Goal: Communication & Community: Answer question/provide support

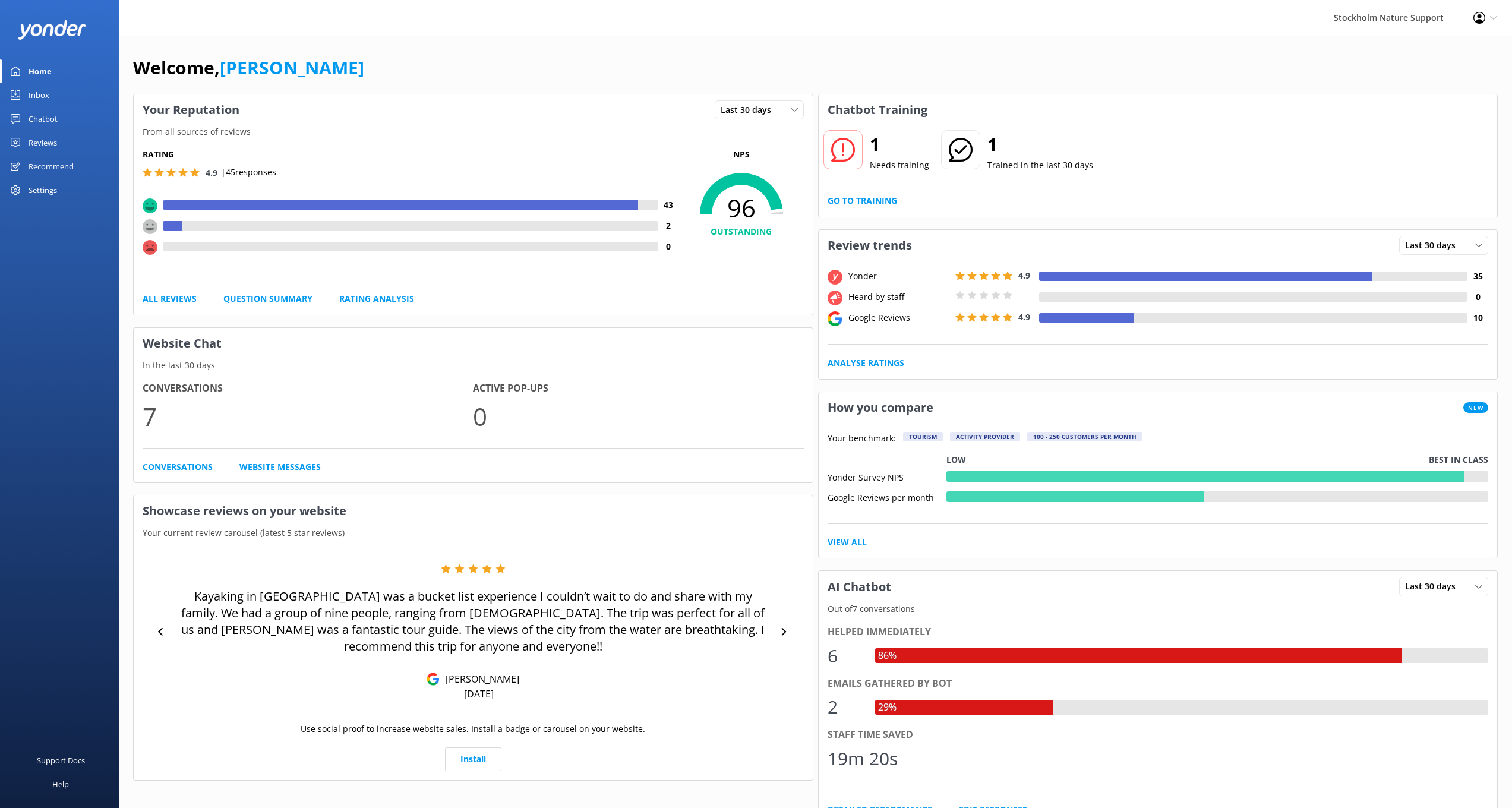
click at [44, 143] on div "Reviews" at bounding box center [42, 142] width 28 height 24
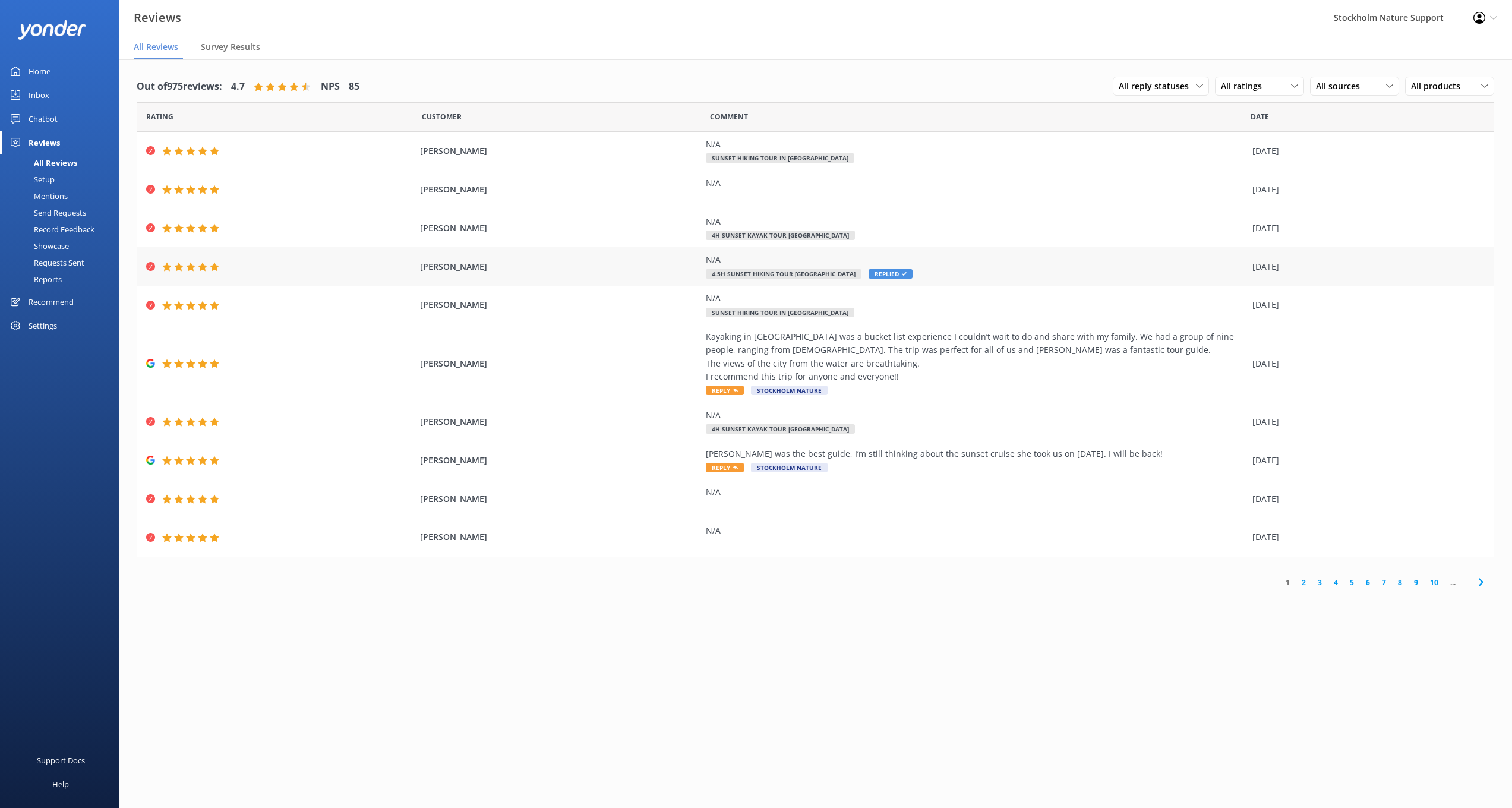
click at [909, 276] on span "Replied" at bounding box center [890, 274] width 44 height 9
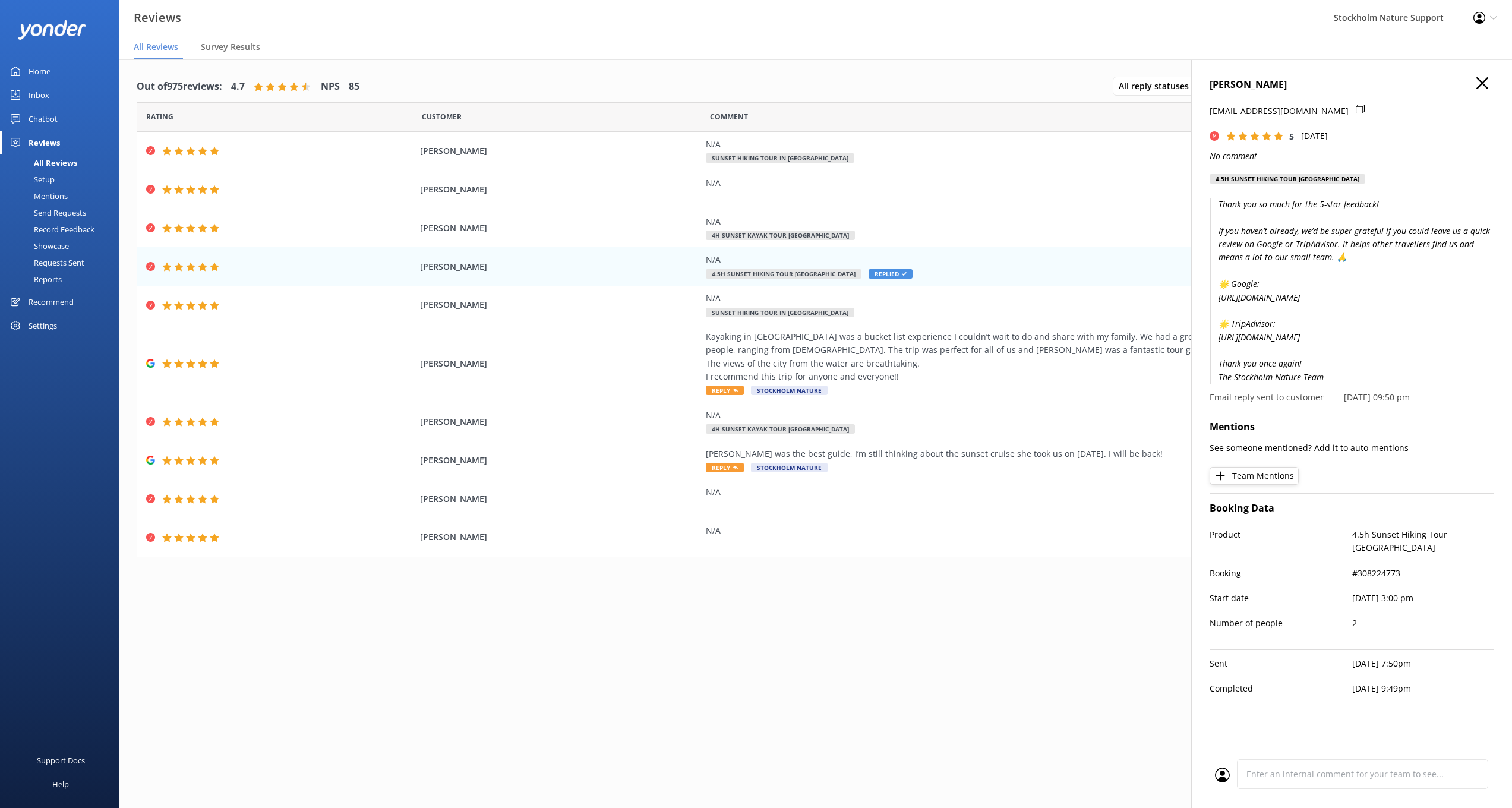
drag, startPoint x: 1326, startPoint y: 387, endPoint x: 1219, endPoint y: 203, distance: 212.8
click at [1219, 203] on p "Thank you so much for the 5-star feedback! If you haven’t already, we’d be supe…" at bounding box center [1352, 291] width 284 height 186
copy p "Thank you so much for the 5-star feedback! If you haven’t already, we’d be supe…"
click at [917, 233] on div "N/A 4h Sunset Kayak Tour [GEOGRAPHIC_DATA]" at bounding box center [976, 228] width 541 height 27
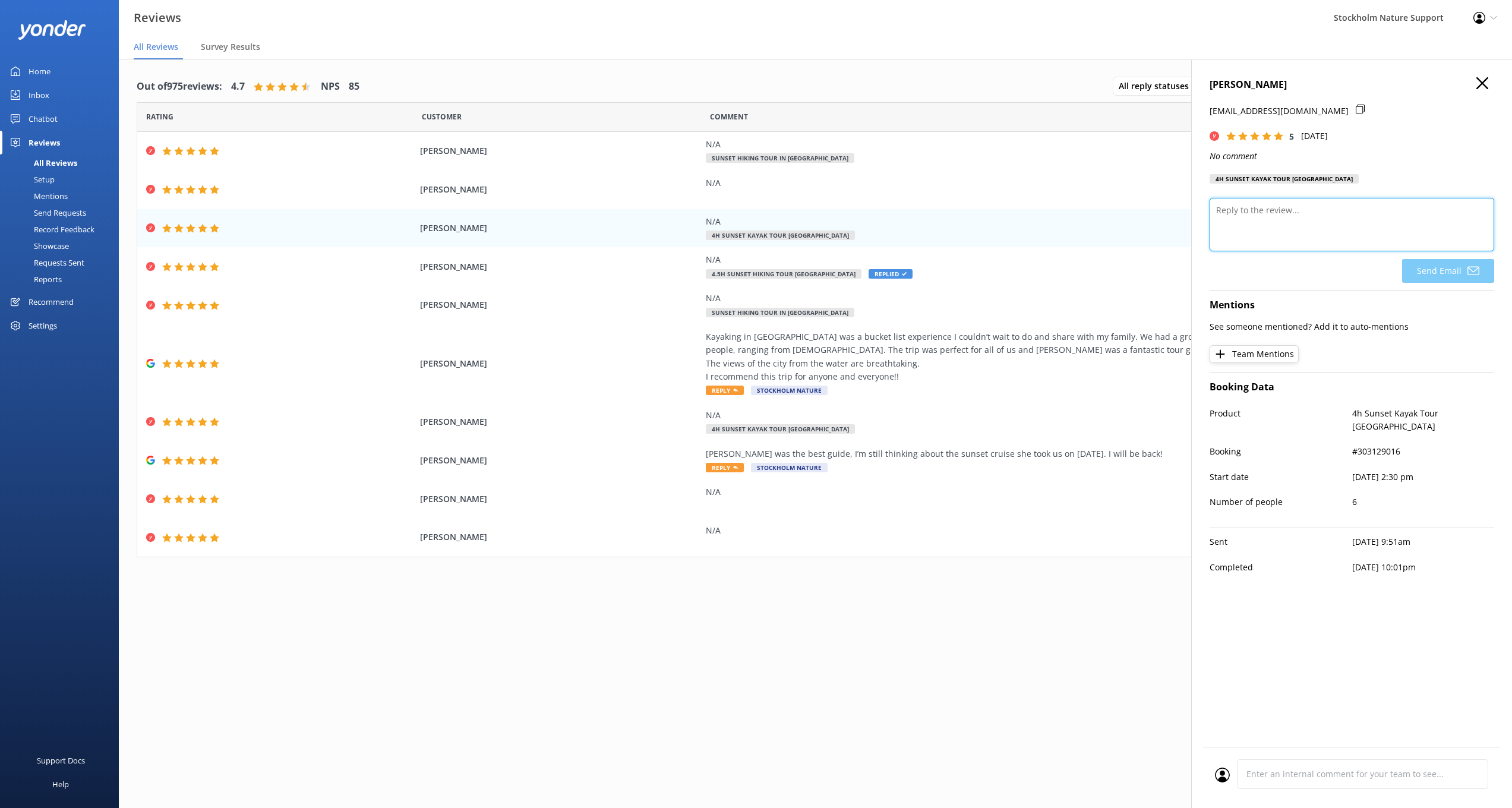
click at [1264, 211] on textarea at bounding box center [1352, 225] width 284 height 53
paste textarea "Thank you so much for the 5-star feedback! If you haven’t already, we’d be supe…"
drag, startPoint x: 1346, startPoint y: 209, endPoint x: 1323, endPoint y: 209, distance: 23.0
click at [1323, 209] on textarea "Thank you so much for the 5-star feedback! If you haven’t already, we’d be supe…" at bounding box center [1352, 225] width 284 height 53
type textarea "Thank you so much for the 5-star feedback! If you haven’t already, we’d be supe…"
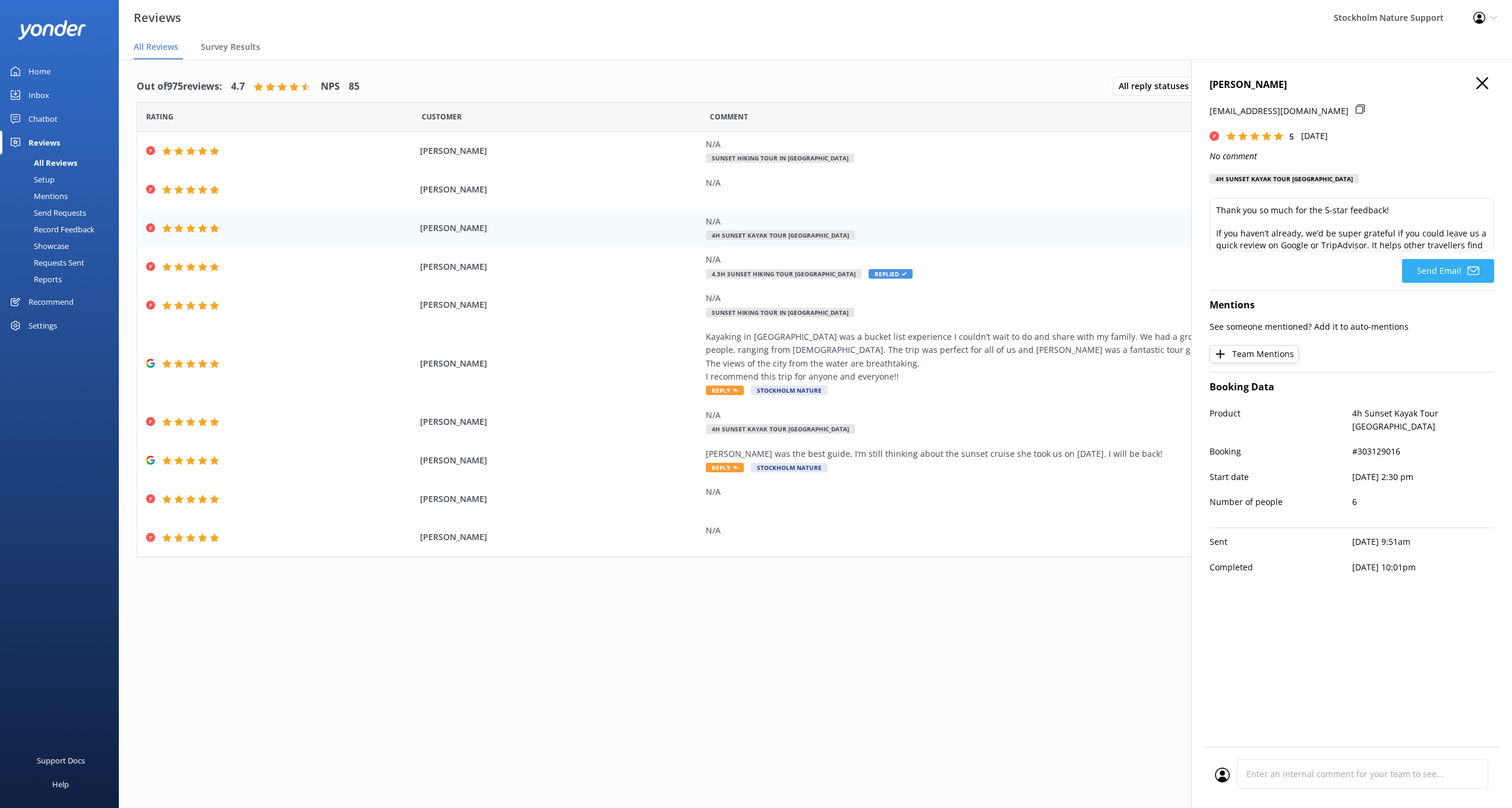
click at [1440, 272] on button "Send Email" at bounding box center [1448, 271] width 92 height 24
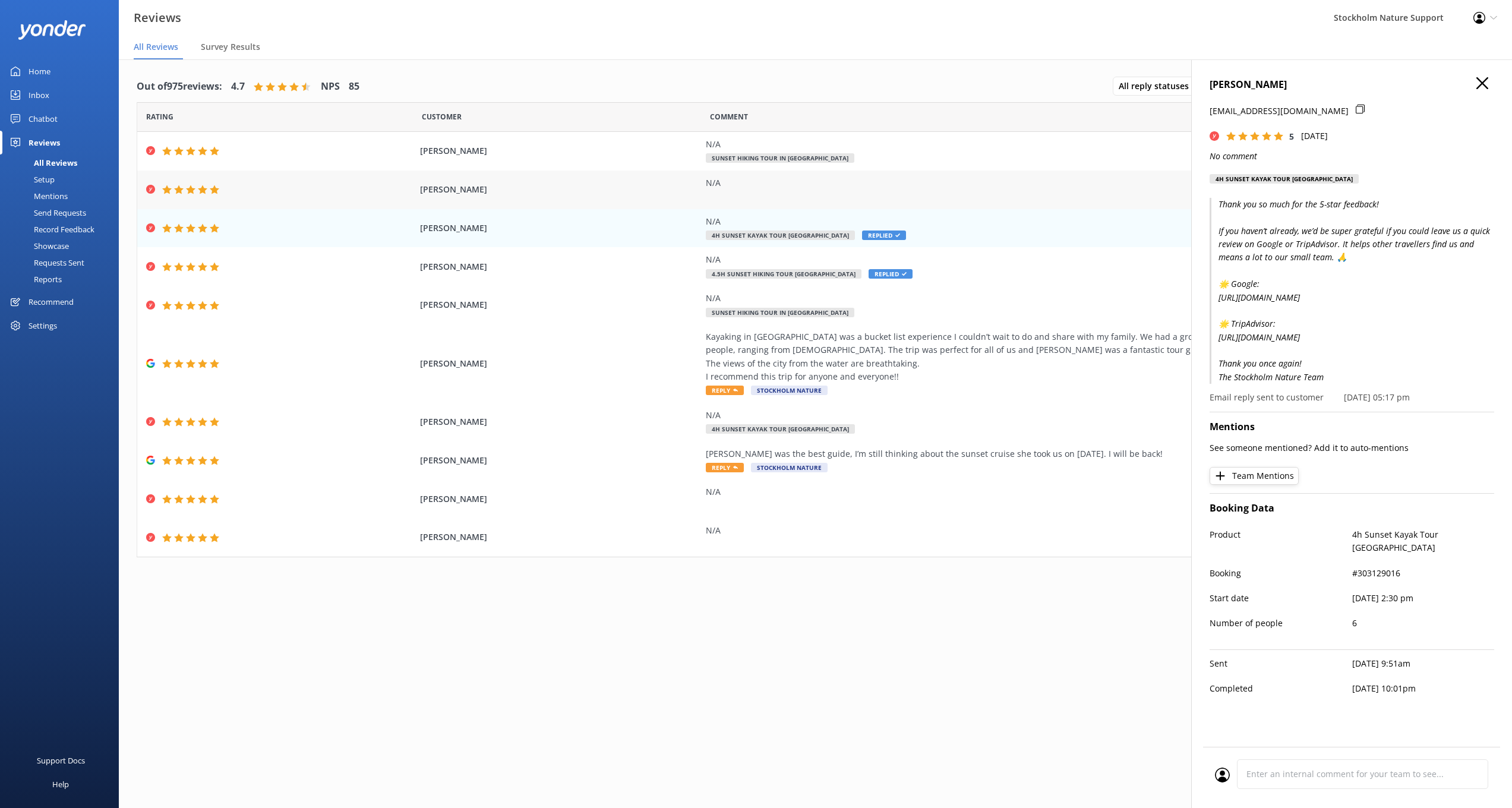
click at [744, 184] on div "N/A" at bounding box center [976, 183] width 541 height 13
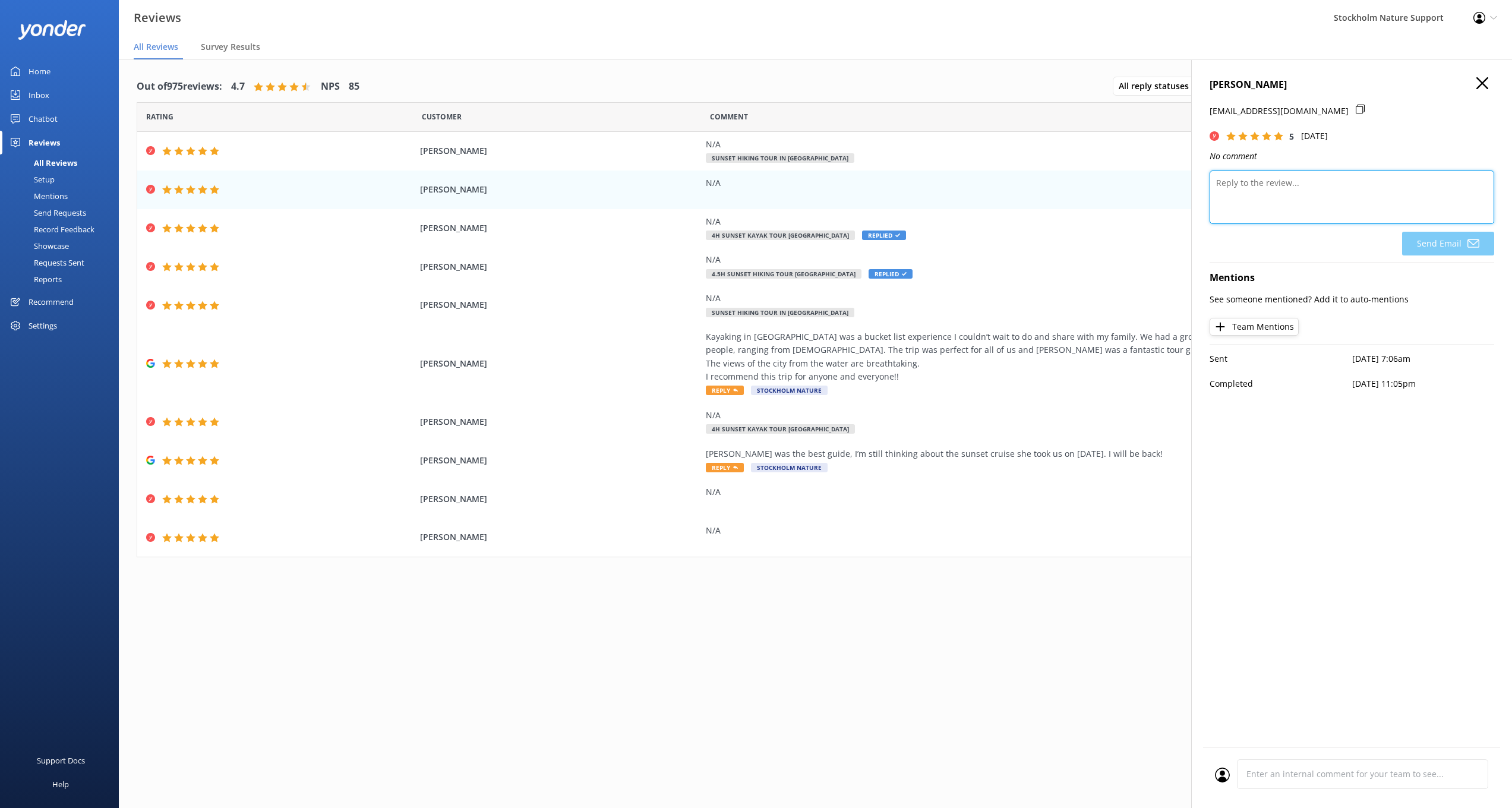
click at [1235, 188] on textarea at bounding box center [1352, 197] width 284 height 53
paste textarea "Thank you so much for the 5-star feedback! If you haven’t already, we’d be supe…"
type textarea "Thank you so much for the 5-star feedback! If you haven’t already, we’d be supe…"
click at [1446, 246] on button "Send Email" at bounding box center [1448, 243] width 92 height 24
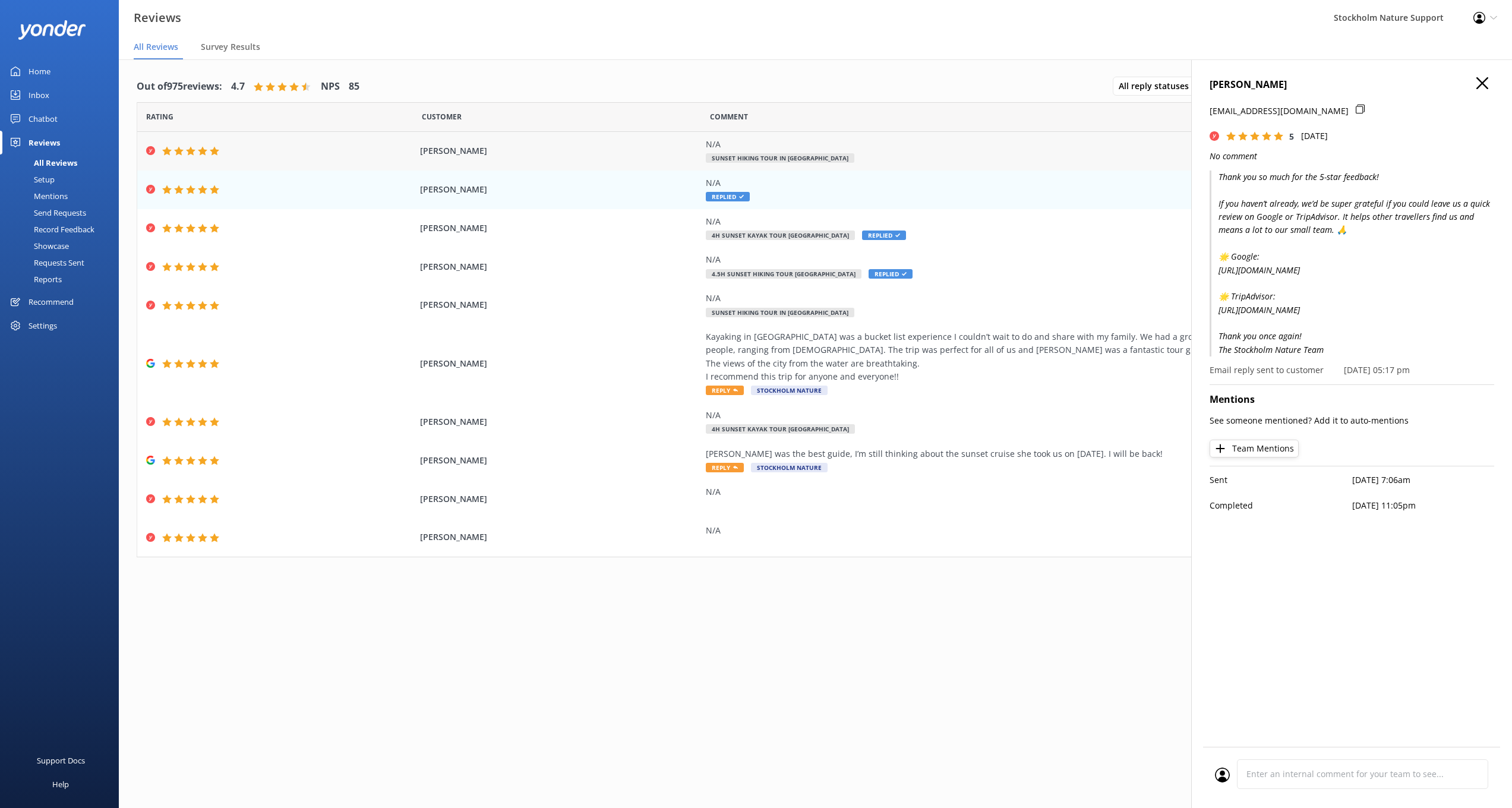
click at [872, 156] on div "N/A Sunset Hiking Tour in [GEOGRAPHIC_DATA]" at bounding box center [976, 151] width 541 height 27
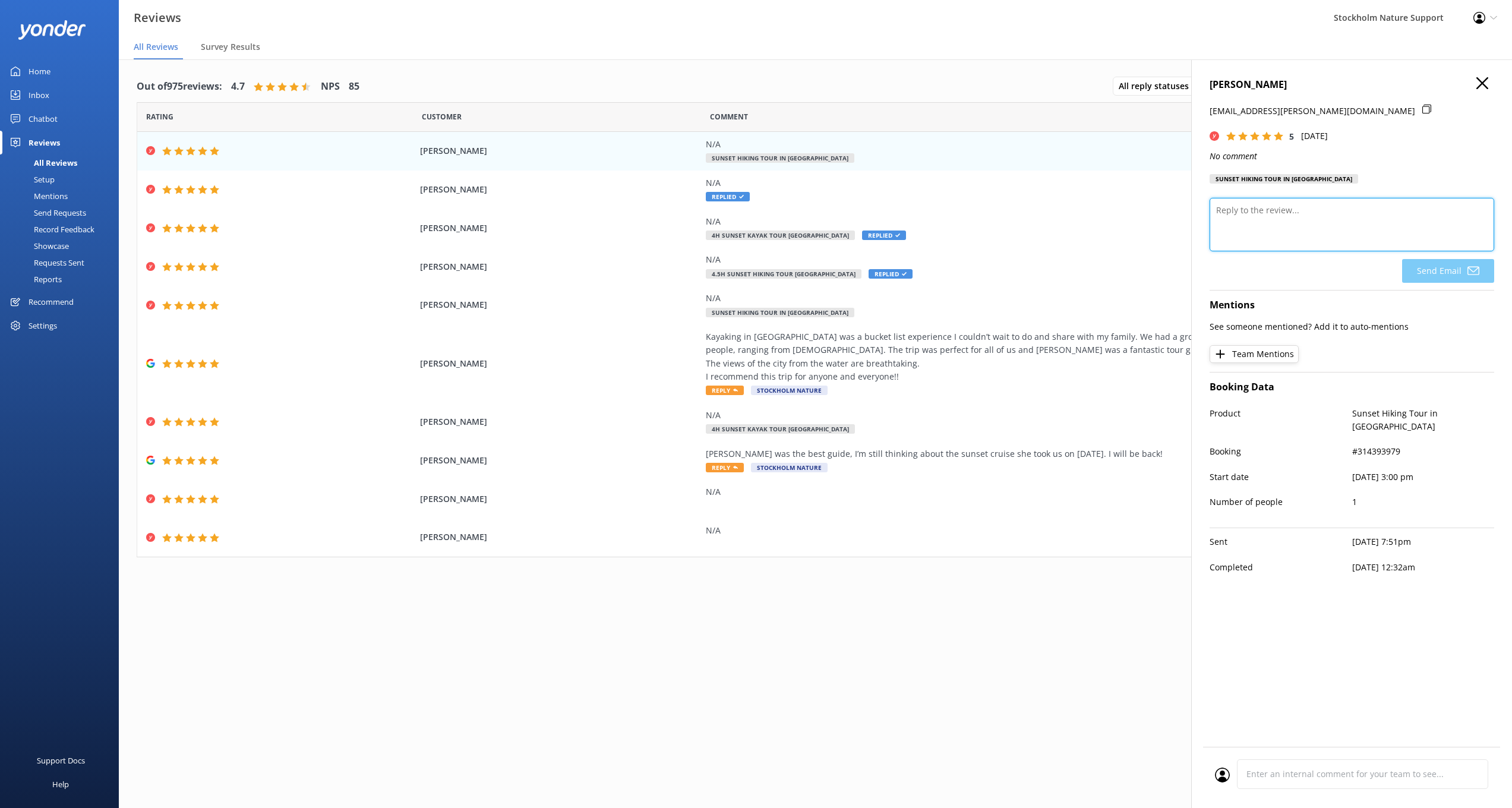
click at [1290, 221] on textarea at bounding box center [1352, 225] width 284 height 53
paste textarea "Thank you so much for the 5-star feedback! If you haven’t already, we’d be supe…"
type textarea "Thank you so much for the 5-star feedback! If you haven’t already, we’d be supe…"
click at [1447, 269] on button "Send Email" at bounding box center [1448, 271] width 92 height 24
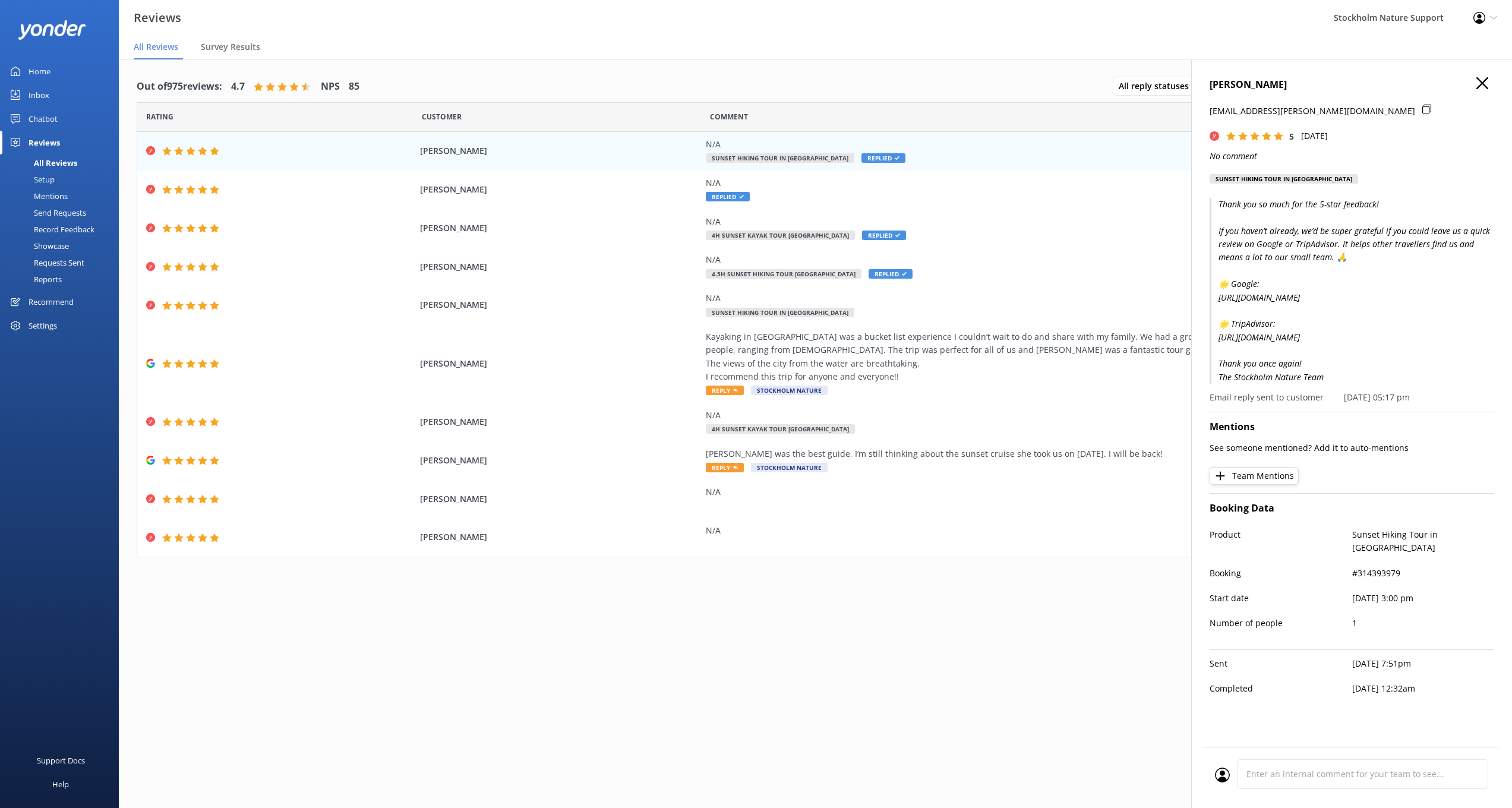
click at [1489, 85] on h4 "[PERSON_NAME]" at bounding box center [1352, 84] width 284 height 15
click at [1481, 85] on use "button" at bounding box center [1482, 83] width 12 height 12
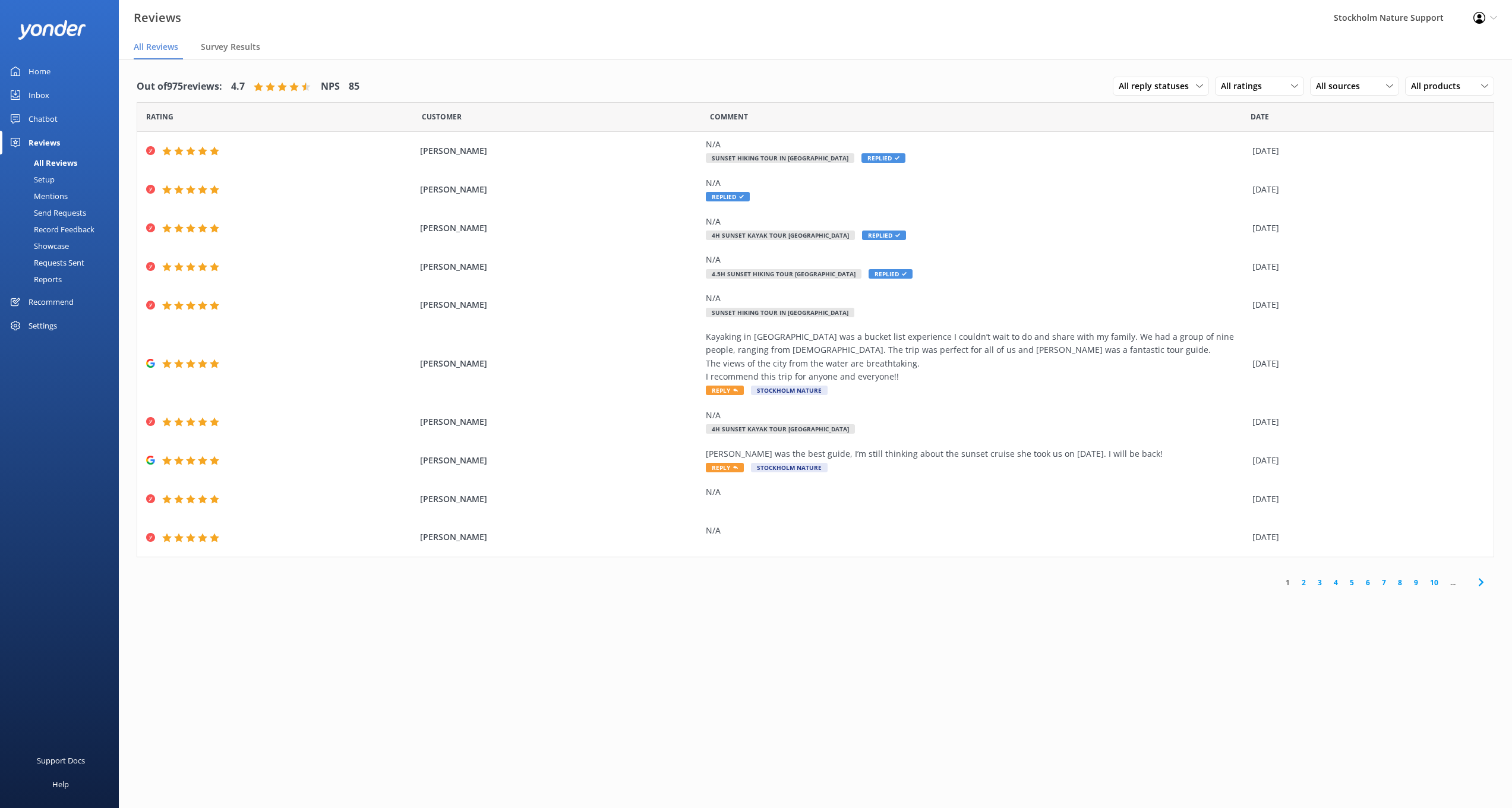
click at [1306, 578] on link "2" at bounding box center [1304, 583] width 16 height 12
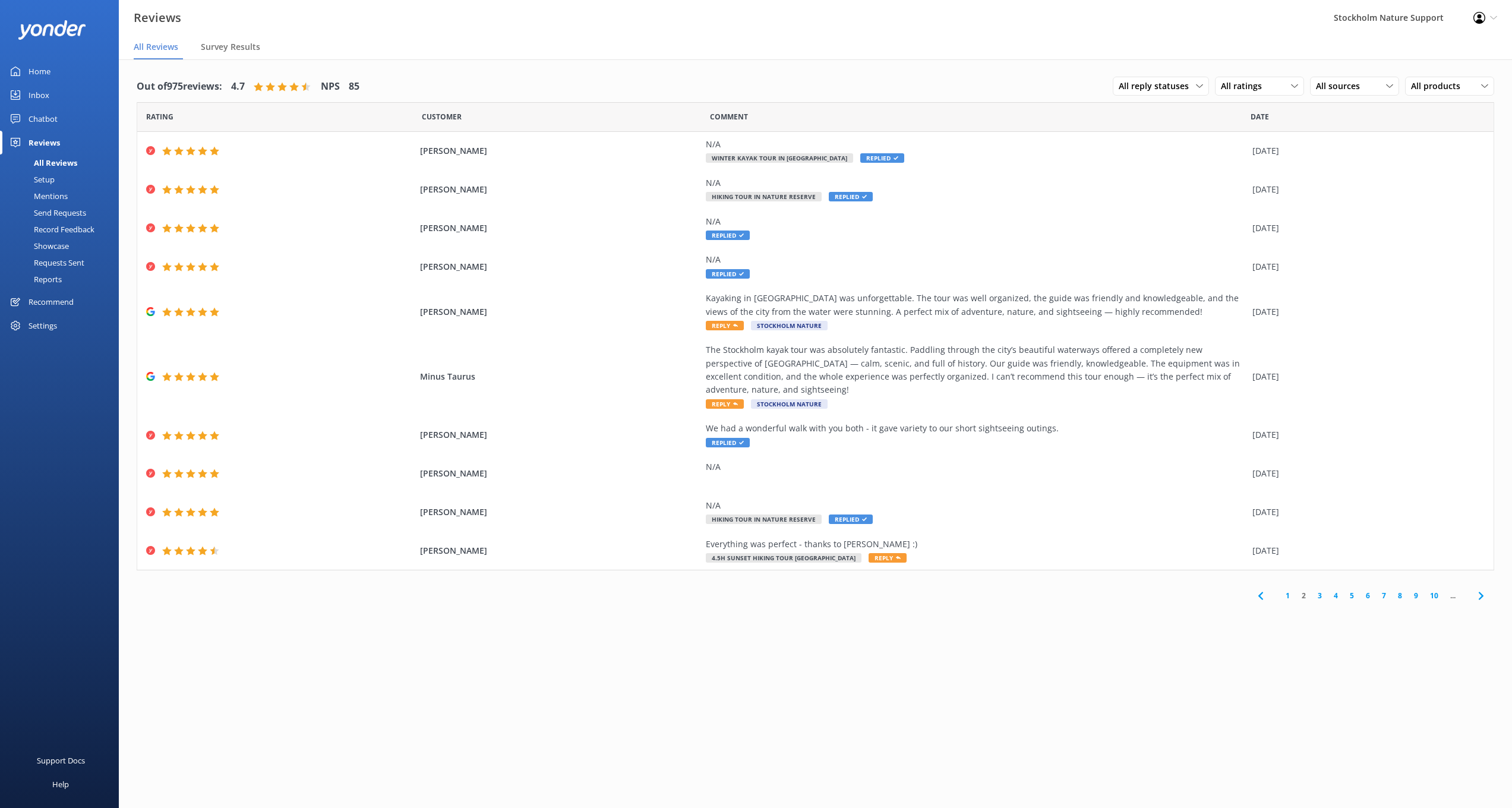
click at [1287, 590] on link "1" at bounding box center [1287, 596] width 16 height 12
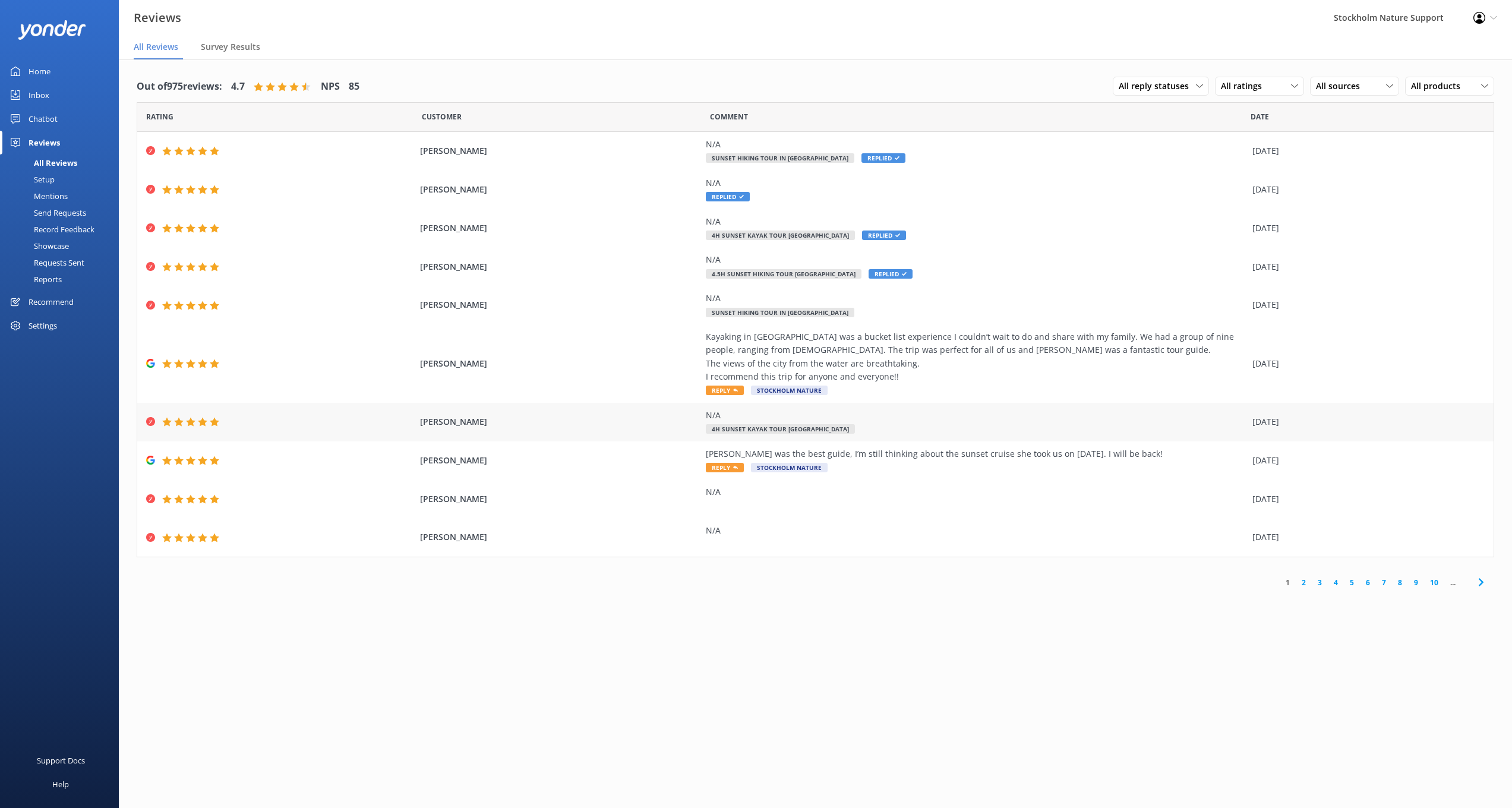
click at [884, 420] on div "N/A 4h Sunset Kayak Tour [GEOGRAPHIC_DATA]" at bounding box center [976, 422] width 541 height 27
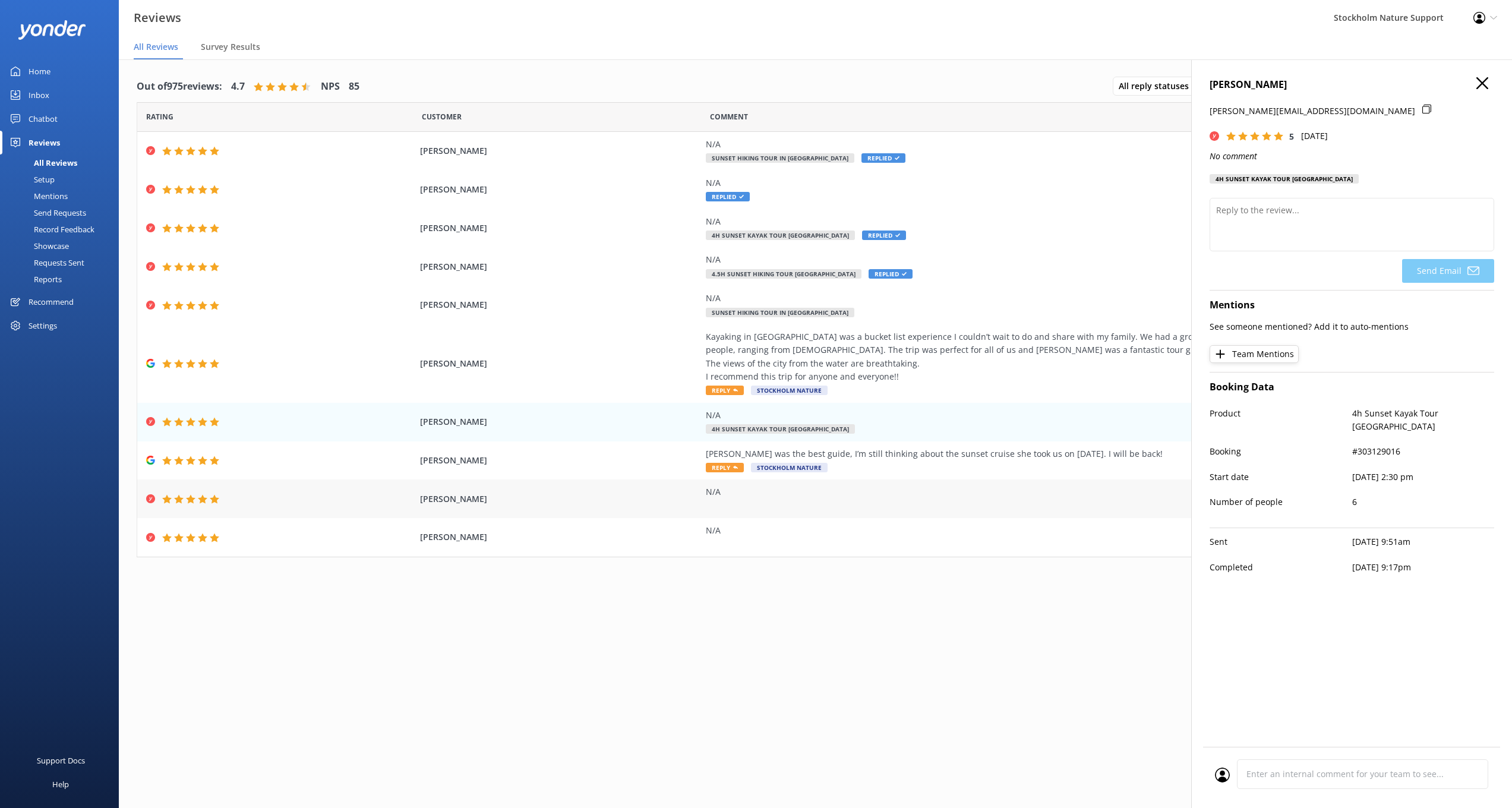
click at [884, 495] on div "N/A" at bounding box center [976, 498] width 541 height 27
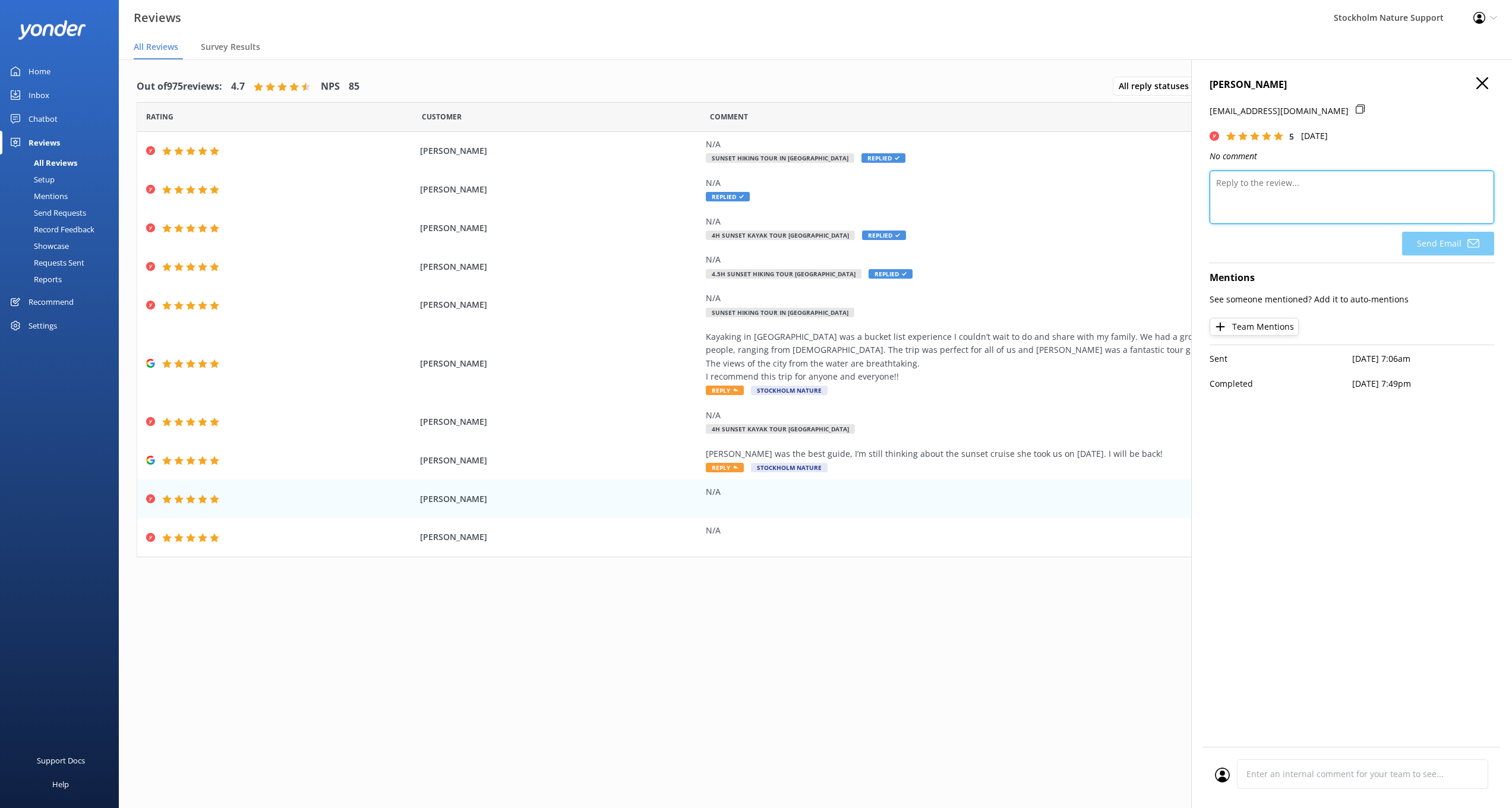
click at [1266, 196] on textarea at bounding box center [1352, 197] width 284 height 53
paste textarea "Thank you so much for the 5-star feedback! If you haven’t already, we’d be supe…"
type textarea "Thank you so much for the 5-star feedback! If you haven’t already, we’d be supe…"
click at [1439, 240] on button "Send Email" at bounding box center [1448, 243] width 92 height 24
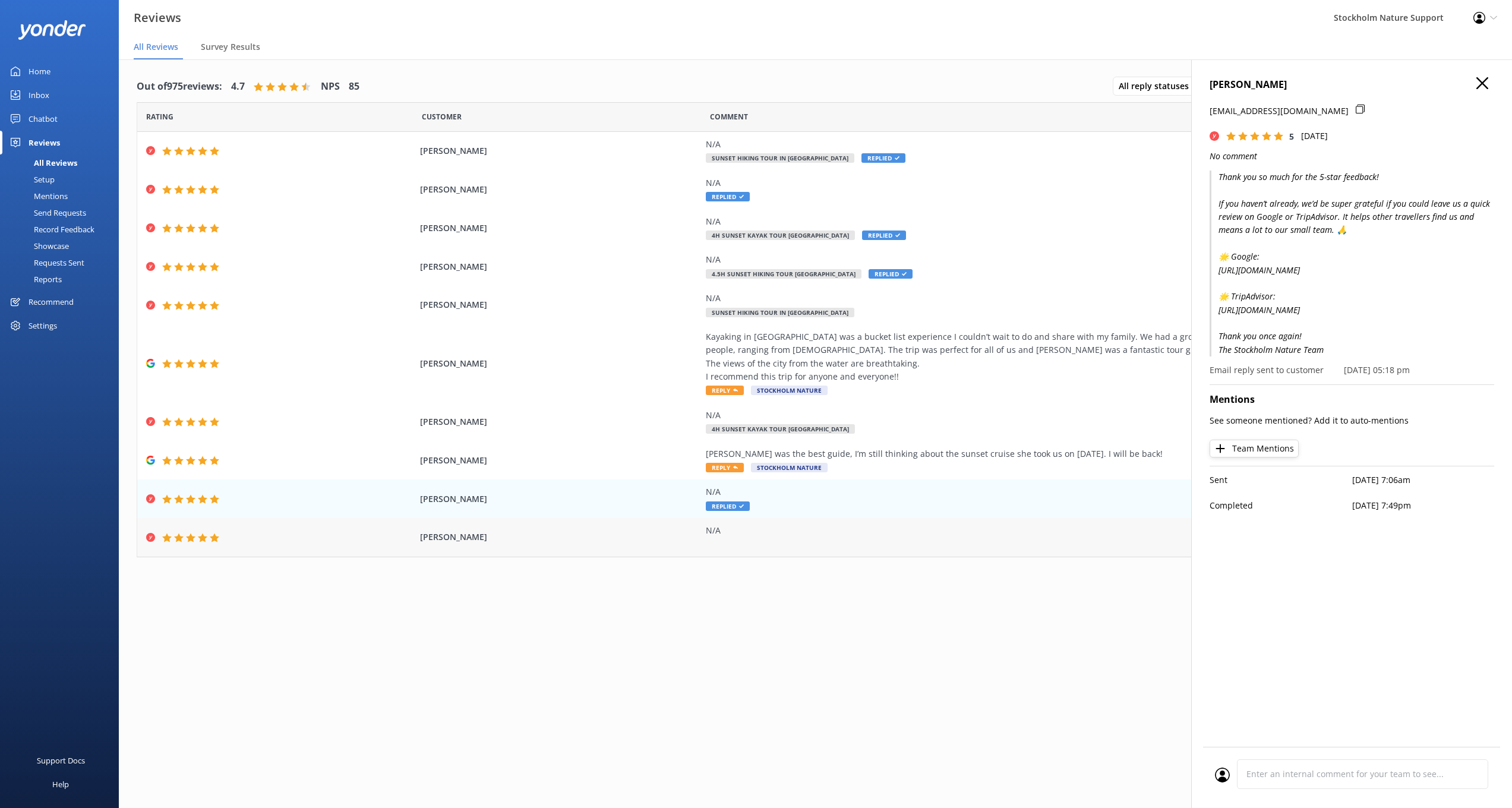
click at [882, 533] on div "N/A" at bounding box center [976, 537] width 541 height 27
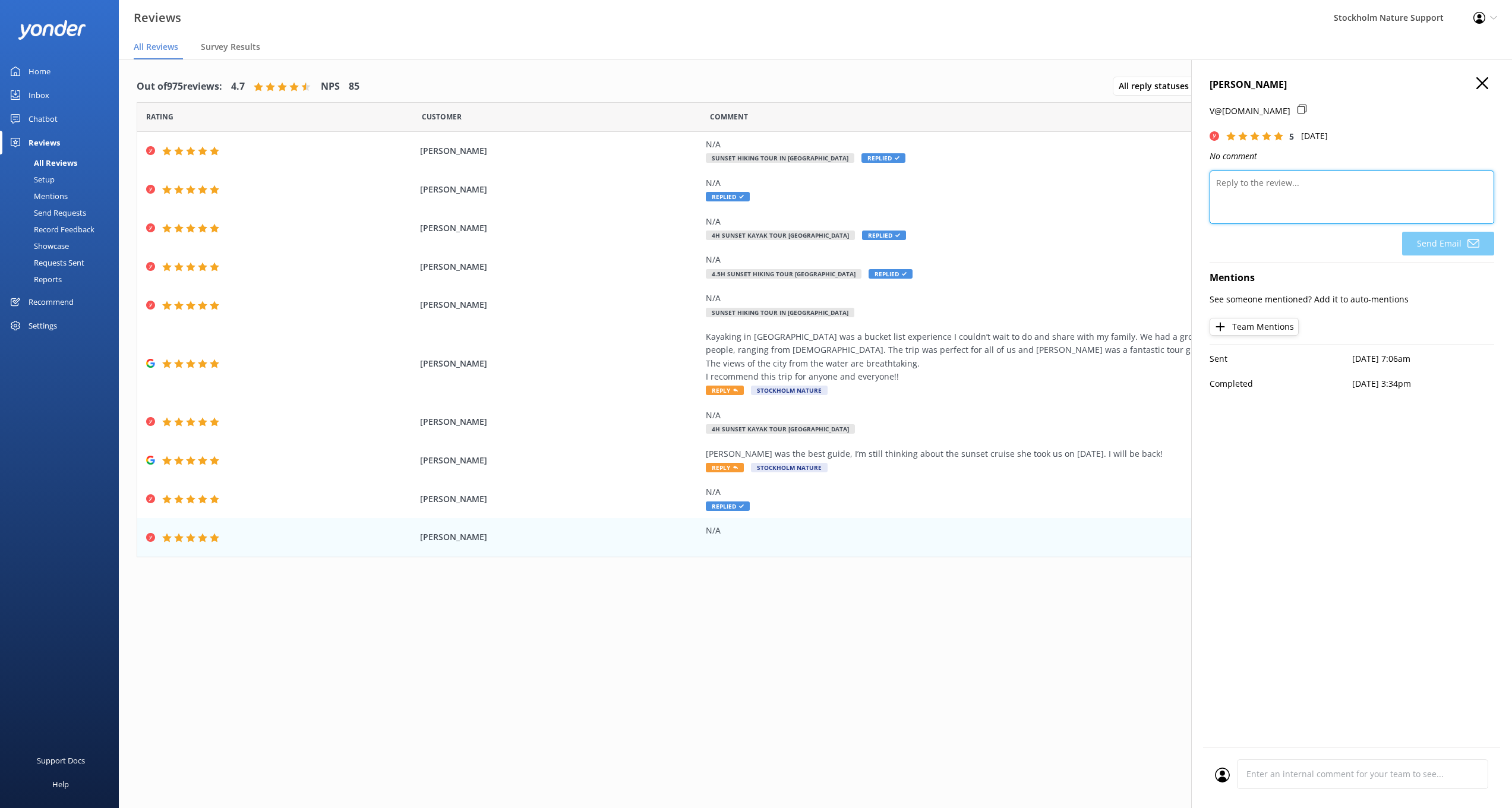
click at [1278, 193] on textarea at bounding box center [1352, 197] width 284 height 53
paste textarea "Thank you so much for the 5-star feedback! If you haven’t already, we’d be supe…"
type textarea "Thank you so much for the 5-star feedback! If you haven’t already, we’d be supe…"
click at [1430, 243] on button "Send Email" at bounding box center [1448, 243] width 92 height 24
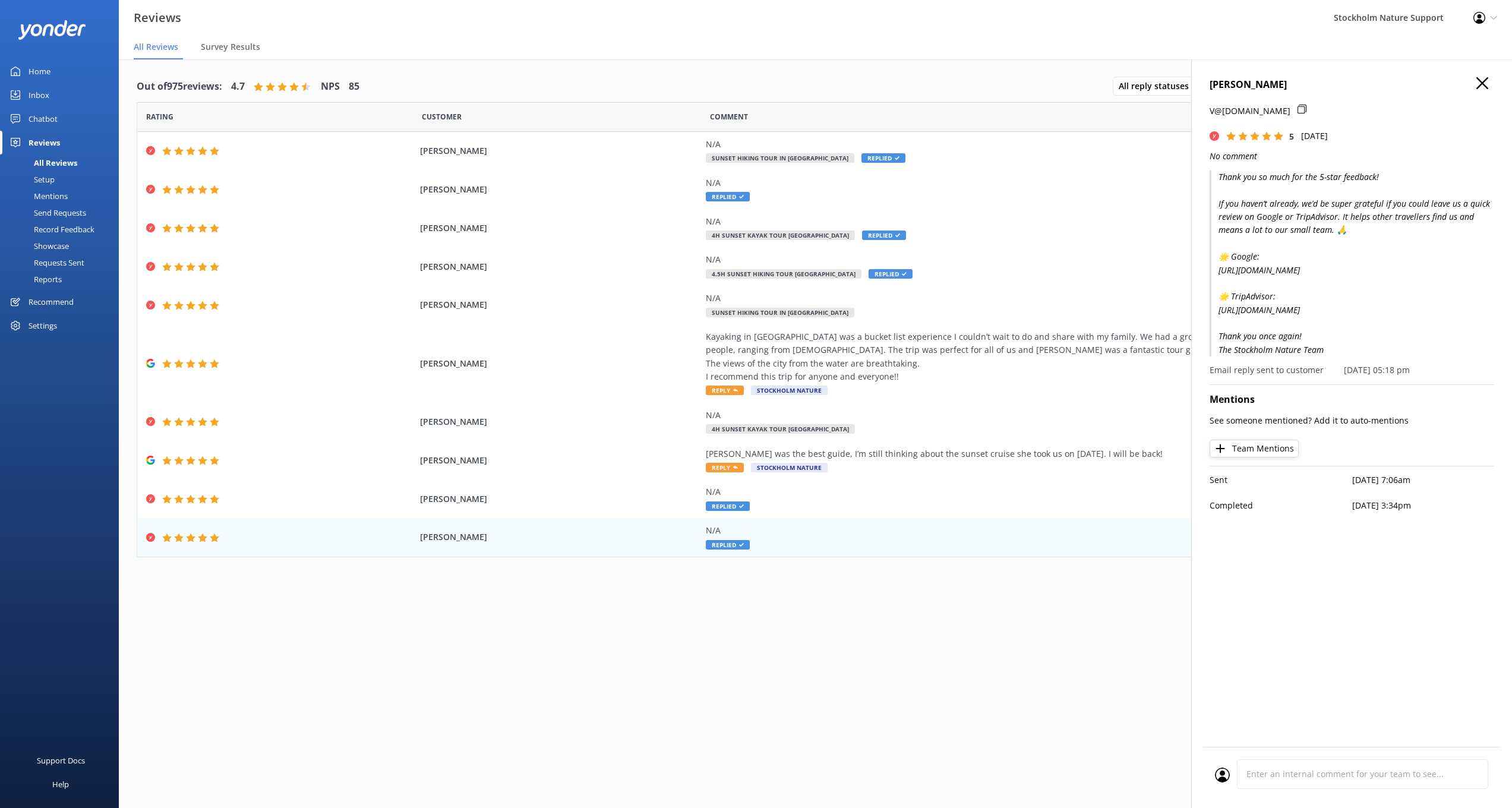
click at [1487, 82] on icon "button" at bounding box center [1482, 83] width 12 height 12
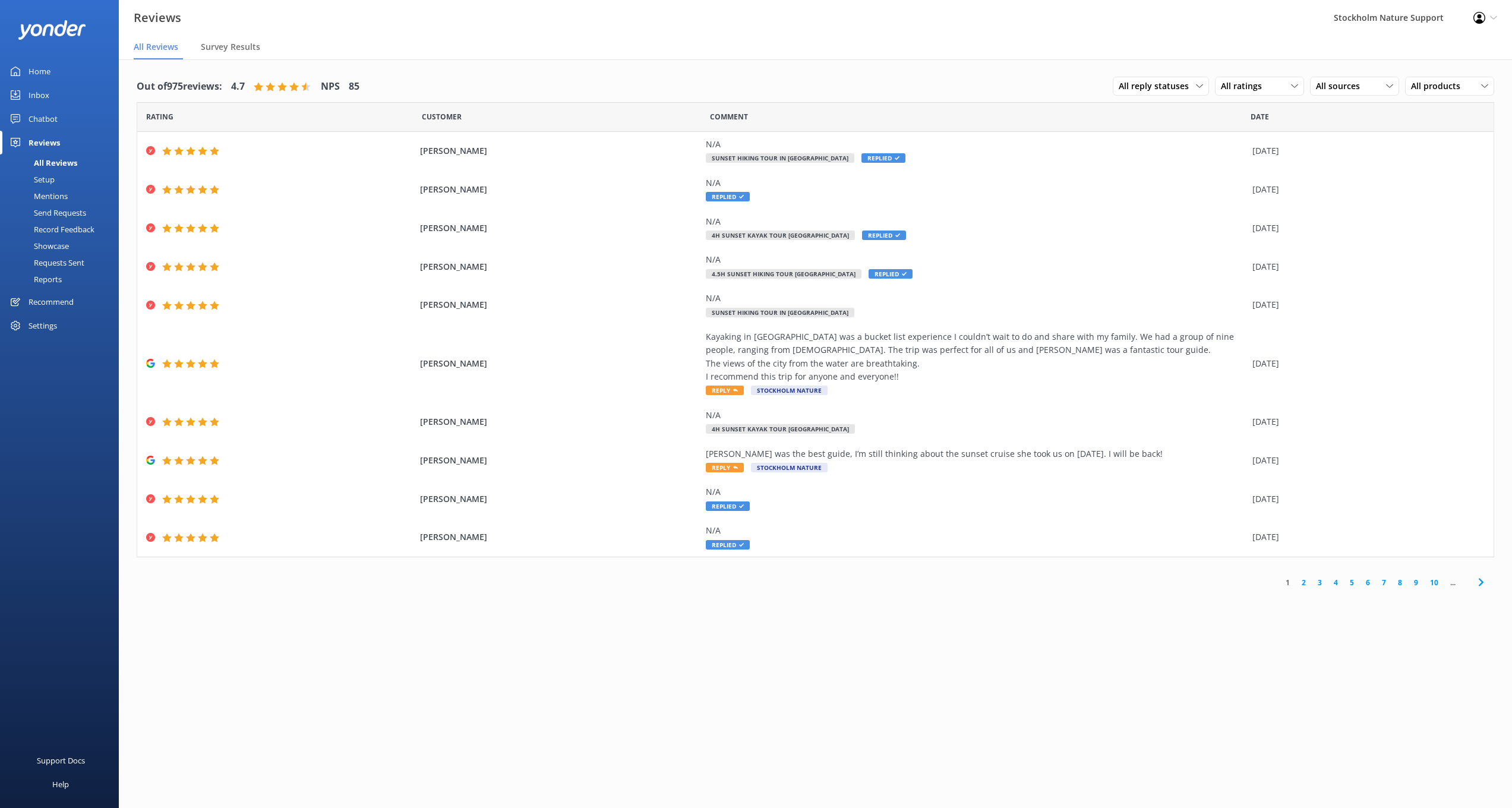
click at [1303, 578] on link "2" at bounding box center [1304, 583] width 16 height 12
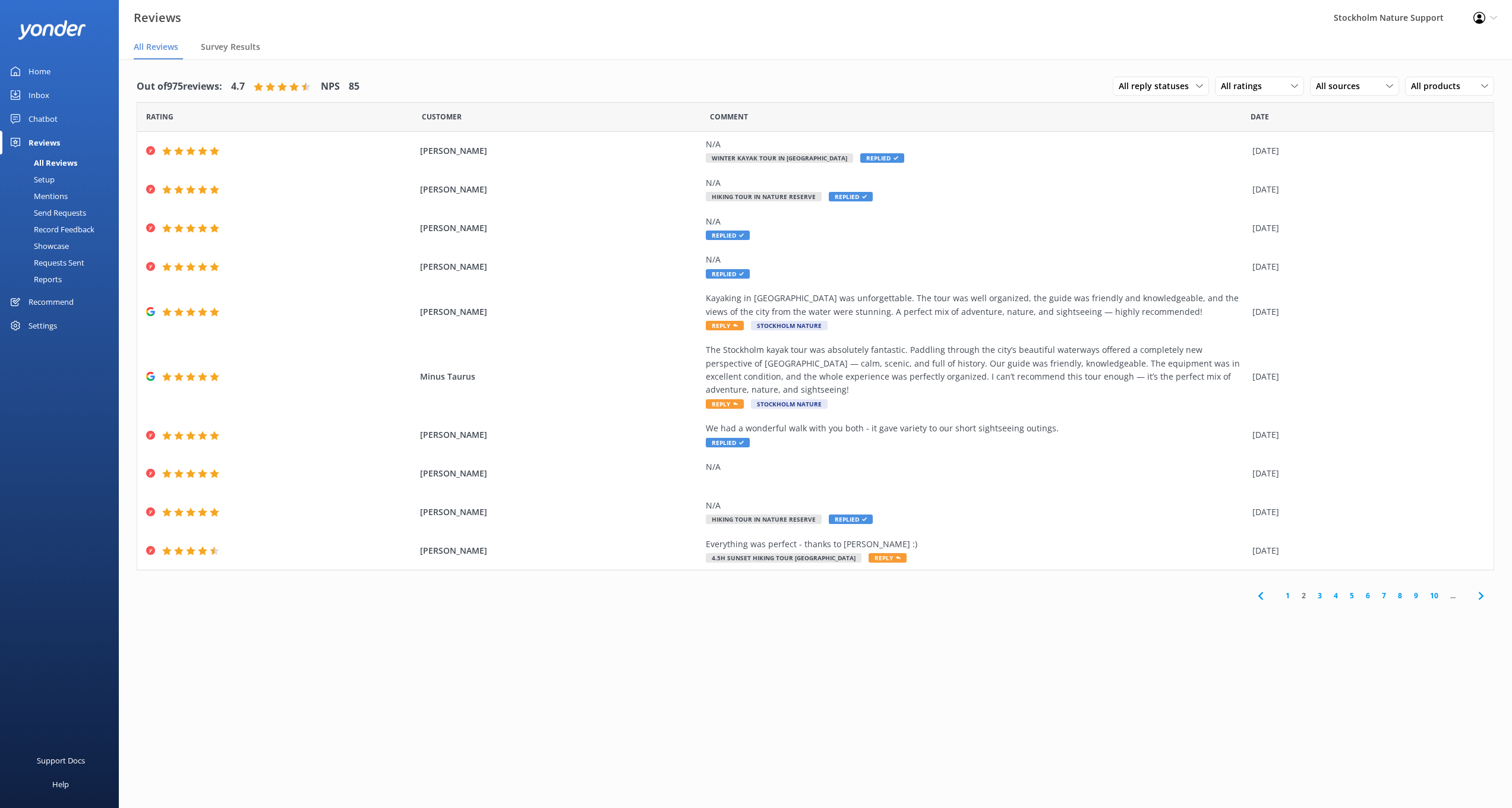
click at [1285, 590] on link "1" at bounding box center [1287, 596] width 16 height 12
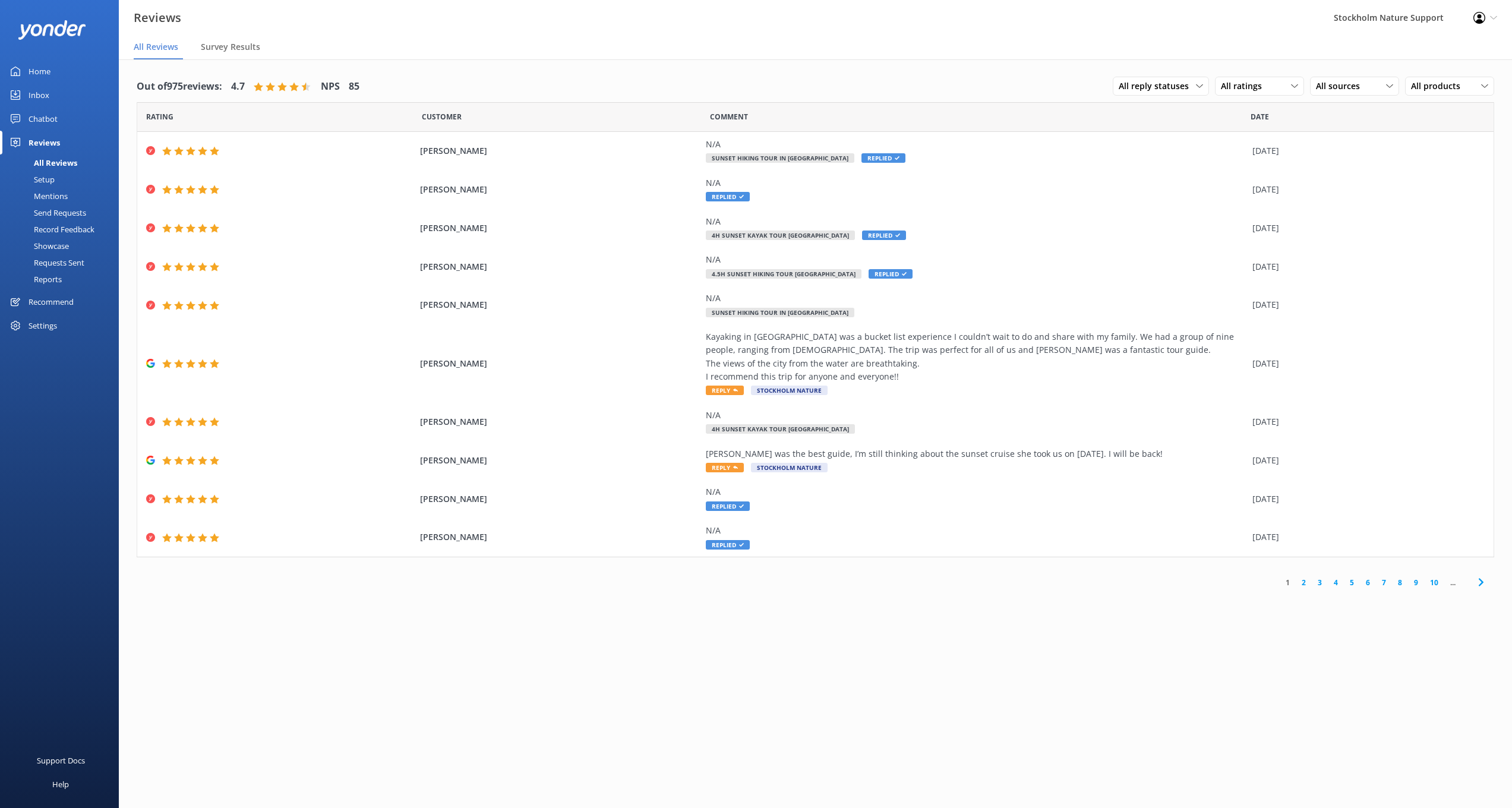
click at [40, 71] on div "Home" at bounding box center [39, 71] width 22 height 24
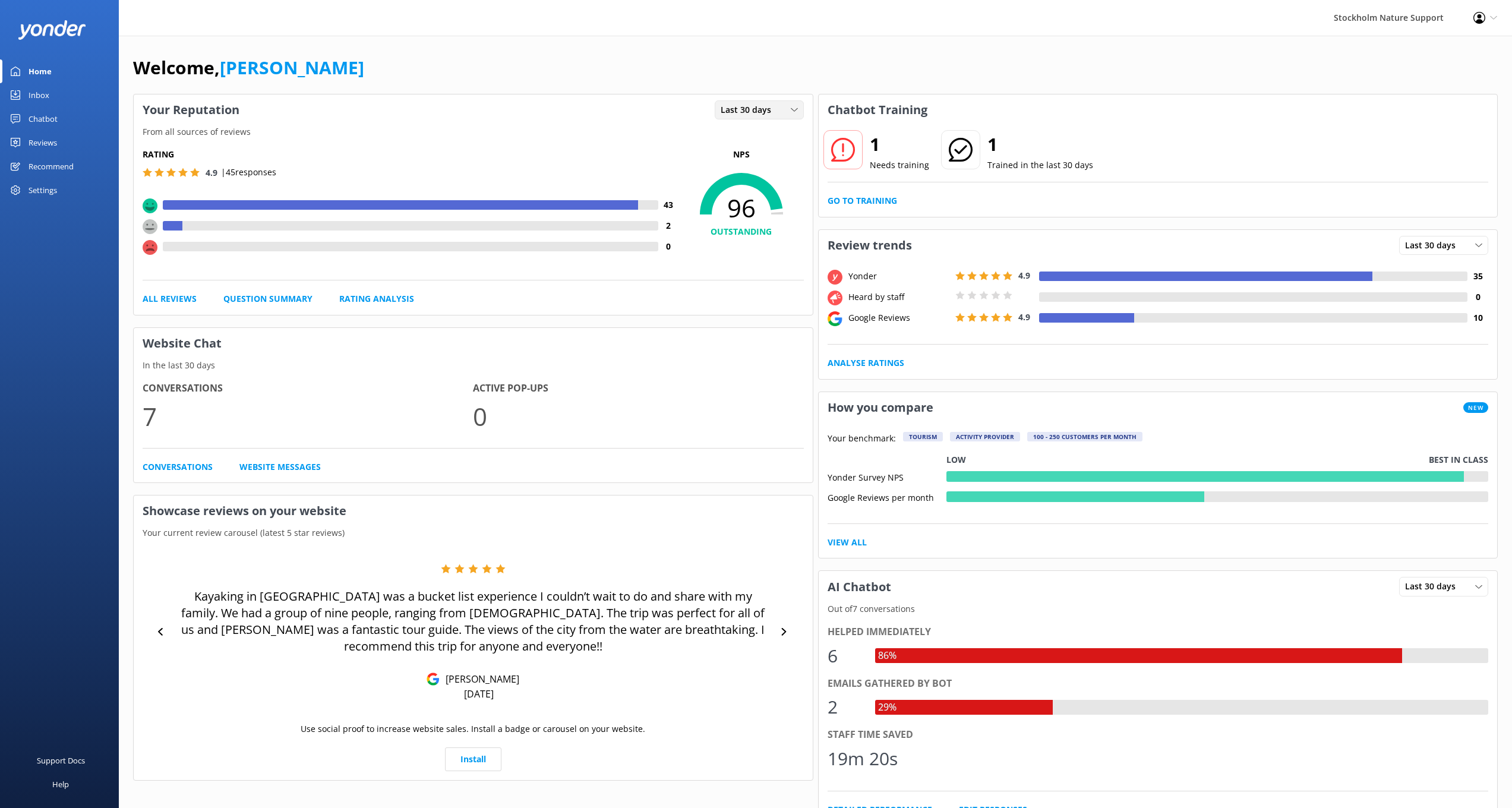
click at [746, 107] on span "Last 30 days" at bounding box center [750, 110] width 58 height 13
click at [629, 94] on div "Your Reputation Last 30 days Last 7 days Last 30 days From all sources of revie…" at bounding box center [473, 204] width 680 height 222
click at [48, 144] on div "Reviews" at bounding box center [42, 142] width 28 height 24
